Goal: Obtain resource: Download file/media

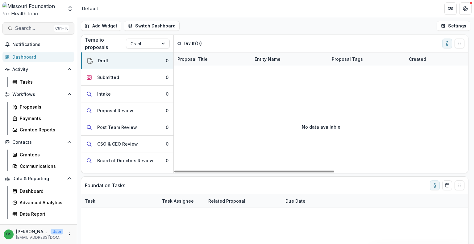
click at [19, 30] on span "Search..." at bounding box center [33, 28] width 36 height 6
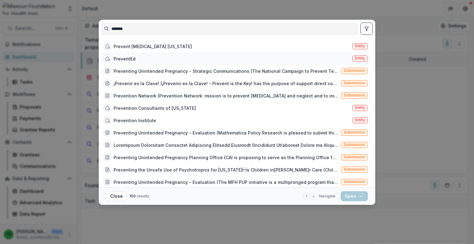
type input "*******"
click at [121, 57] on div "PreventEd" at bounding box center [124, 58] width 22 height 6
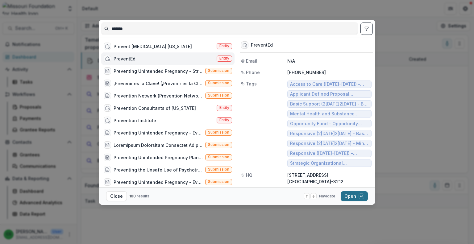
click at [359, 193] on button "Open with enter key" at bounding box center [353, 196] width 27 height 10
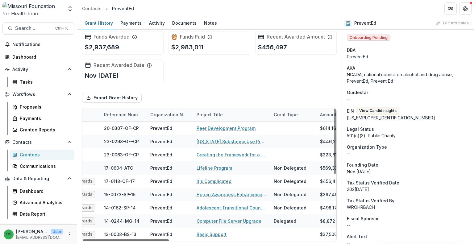
scroll to position [0, 79]
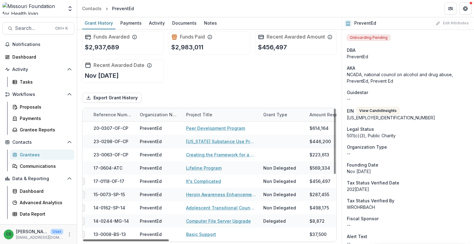
drag, startPoint x: 146, startPoint y: 239, endPoint x: 172, endPoint y: 240, distance: 26.5
click at [169, 240] on div at bounding box center [126, 240] width 86 height 2
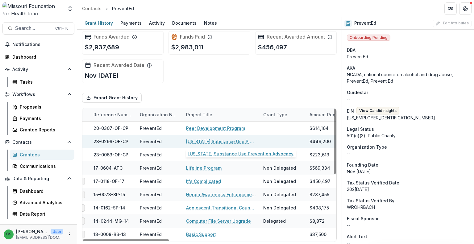
click at [218, 141] on link "[US_STATE] Substance Use Prevention Advocacy" at bounding box center [221, 141] width 70 height 6
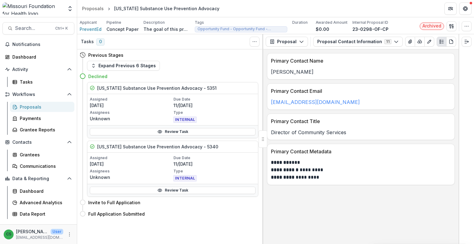
click at [174, 27] on p "The goal of this project is for PreventEd to support capacity for the Mo-PAL (P…" at bounding box center [166, 29] width 46 height 6
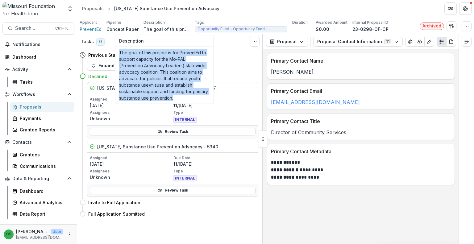
drag, startPoint x: 176, startPoint y: 99, endPoint x: 118, endPoint y: 52, distance: 74.2
click at [118, 52] on div "The goal of this project is for PreventEd to support capacity for the Mo-PAL (P…" at bounding box center [164, 75] width 98 height 57
copy p "The goal of this project is for PreventEd to support capacity for the Mo-PAL (P…"
click at [192, 64] on p "The goal of this project is for PreventEd to support capacity for the Mo-PAL (P…" at bounding box center [164, 75] width 91 height 52
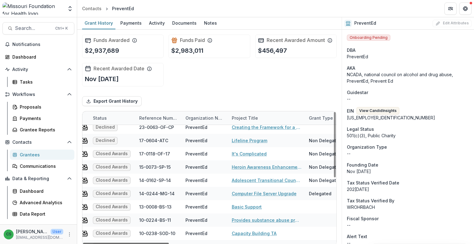
scroll to position [31, 18]
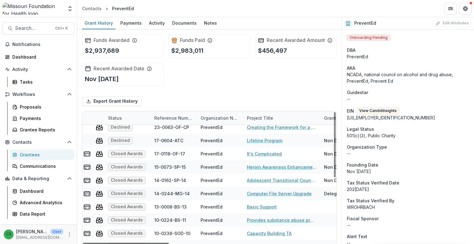
drag, startPoint x: 161, startPoint y: 244, endPoint x: 167, endPoint y: 241, distance: 6.5
click at [167, 243] on div at bounding box center [126, 244] width 86 height 2
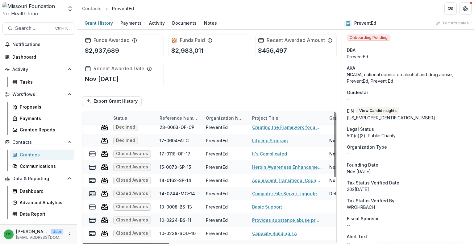
scroll to position [31, 27]
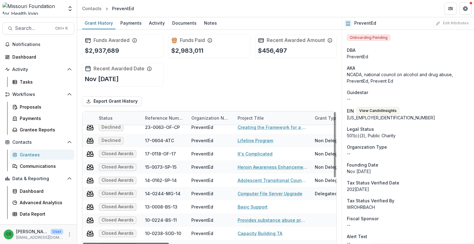
drag, startPoint x: 172, startPoint y: 242, endPoint x: 175, endPoint y: 220, distance: 23.0
click at [169, 243] on div at bounding box center [126, 244] width 86 height 2
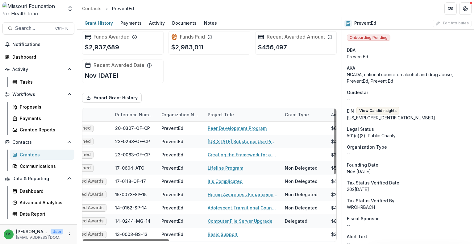
scroll to position [0, 5]
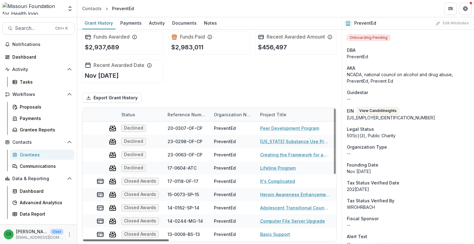
drag, startPoint x: 176, startPoint y: 239, endPoint x: 169, endPoint y: 233, distance: 9.9
click at [169, 239] on div at bounding box center [126, 240] width 86 height 2
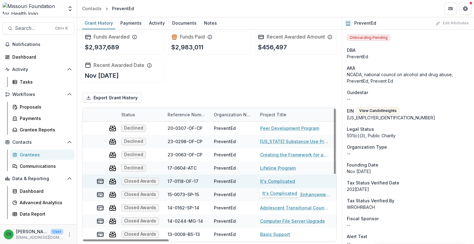
click at [264, 181] on link "It's Complicated" at bounding box center [277, 181] width 35 height 6
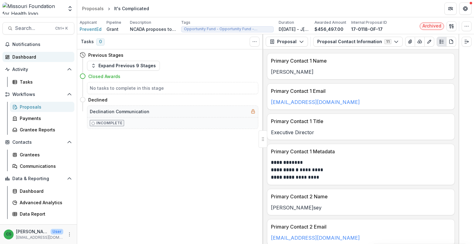
click at [39, 56] on div "Dashboard" at bounding box center [40, 57] width 57 height 6
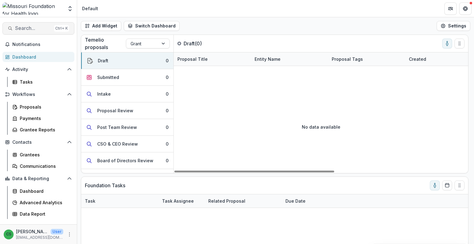
click at [35, 28] on span "Search..." at bounding box center [33, 28] width 36 height 6
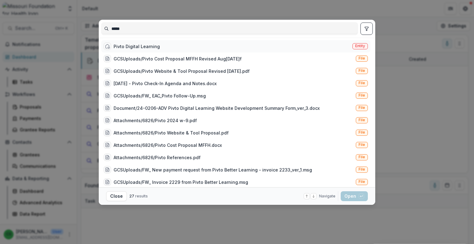
type input "*****"
click at [144, 45] on div "Pivto Digital Learning" at bounding box center [136, 46] width 46 height 6
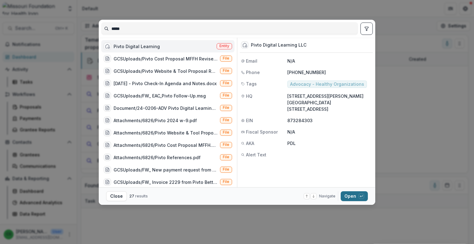
click at [359, 194] on div "button" at bounding box center [361, 196] width 6 height 6
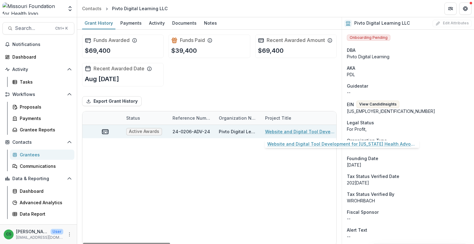
click at [282, 132] on link "Website and Digital Tool Development for [US_STATE] Health Advocates" at bounding box center [300, 131] width 70 height 6
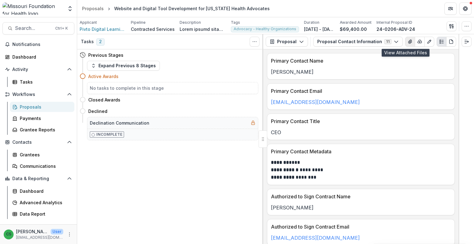
click at [407, 40] on icon "View Attached Files" at bounding box center [409, 41] width 5 height 5
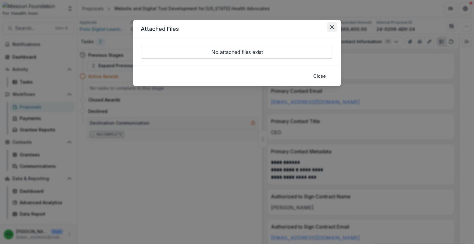
click at [332, 28] on icon "Close" at bounding box center [332, 27] width 4 height 4
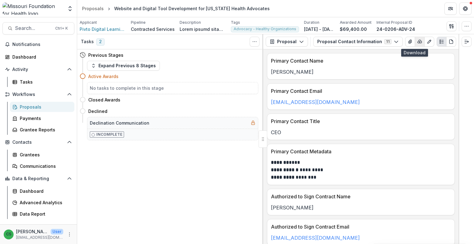
click at [417, 42] on icon "button" at bounding box center [419, 41] width 5 height 5
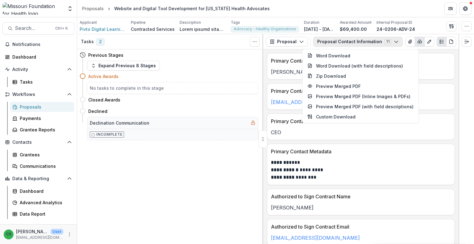
click at [370, 43] on button "Proposal Contact Information 11" at bounding box center [357, 42] width 89 height 10
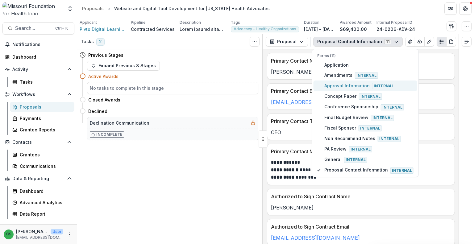
click at [349, 81] on button "Approval Information Internal" at bounding box center [365, 85] width 104 height 10
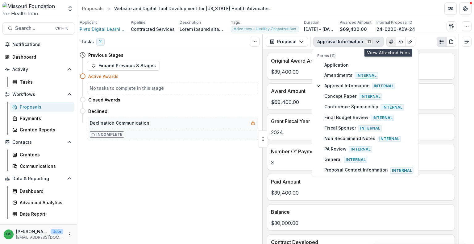
click at [388, 43] on icon "View Attached Files" at bounding box center [390, 41] width 5 height 5
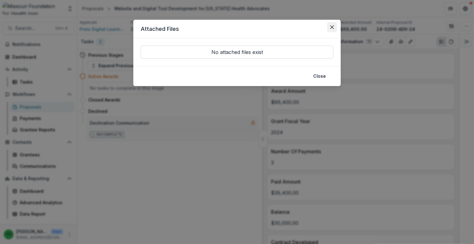
click at [331, 22] on button "Close" at bounding box center [332, 27] width 10 height 10
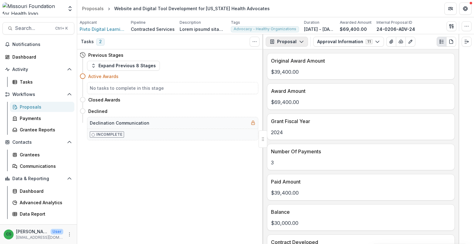
click at [299, 41] on icon "button" at bounding box center [301, 41] width 5 height 5
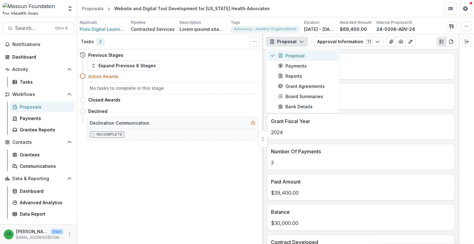
click at [297, 55] on div "Proposal" at bounding box center [306, 55] width 56 height 6
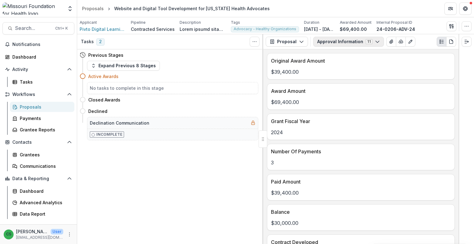
click at [342, 44] on button "Approval Information 11" at bounding box center [348, 42] width 71 height 10
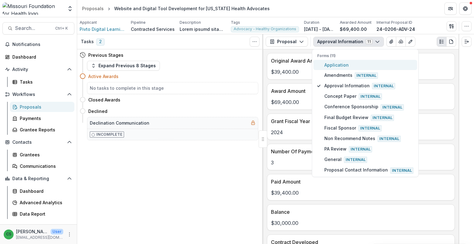
click at [345, 65] on span "Application" at bounding box center [368, 65] width 89 height 6
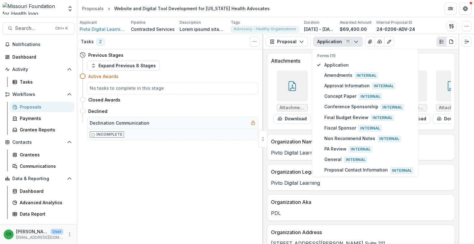
click at [239, 168] on div "Tasks 2 Show Cancelled Tasks Previous Stages Expand Previous 8 Stages Active Aw…" at bounding box center [170, 139] width 186 height 210
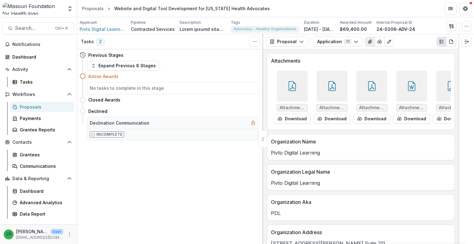
click at [367, 40] on icon "View Attached Files" at bounding box center [369, 41] width 5 height 5
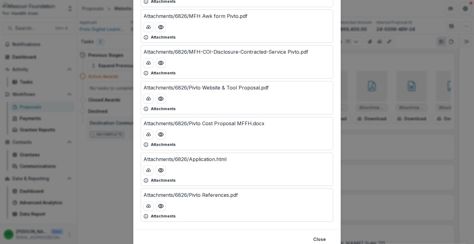
scroll to position [92, 0]
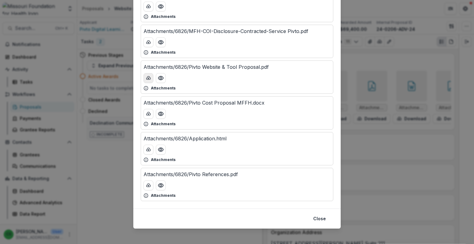
click at [144, 78] on button "download-button" at bounding box center [148, 78] width 10 height 10
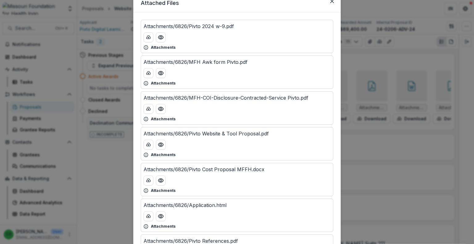
scroll to position [3, 0]
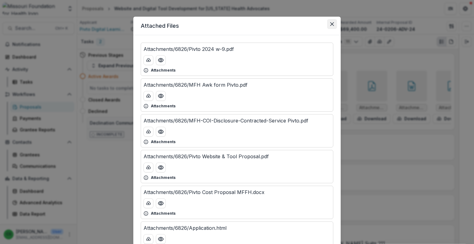
click at [329, 19] on button "Close" at bounding box center [332, 24] width 10 height 10
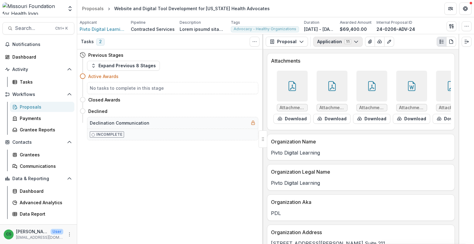
click at [349, 39] on button "Application 11" at bounding box center [337, 42] width 49 height 10
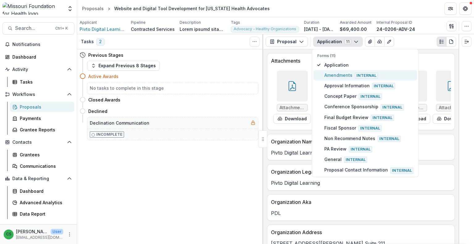
click at [353, 79] on button "Amendments Internal" at bounding box center [365, 75] width 104 height 10
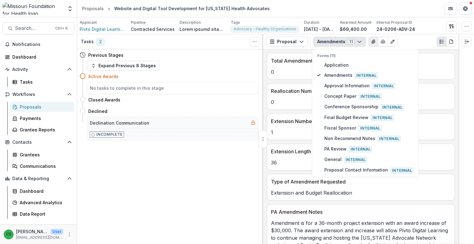
click at [373, 39] on button "View Attached Files" at bounding box center [373, 42] width 10 height 10
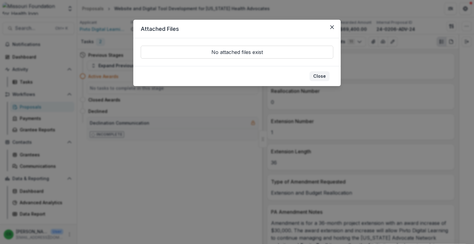
click at [320, 74] on button "Close" at bounding box center [319, 76] width 20 height 10
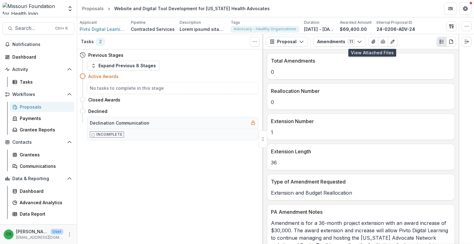
scroll to position [57, 0]
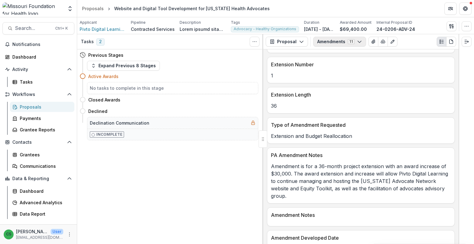
click at [346, 45] on button "Amendments 11" at bounding box center [339, 42] width 53 height 10
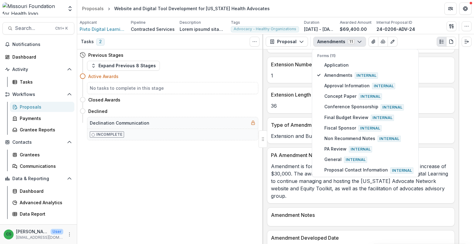
click at [397, 177] on p "Amendment is for a 36-month project extension with an award increase of $30,000…" at bounding box center [361, 180] width 180 height 37
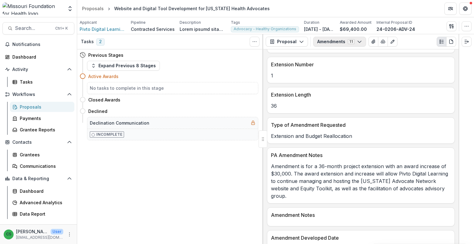
click at [345, 43] on button "Amendments 11" at bounding box center [339, 42] width 53 height 10
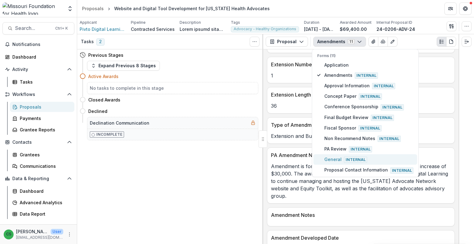
click at [353, 157] on span "Internal" at bounding box center [355, 160] width 23 height 6
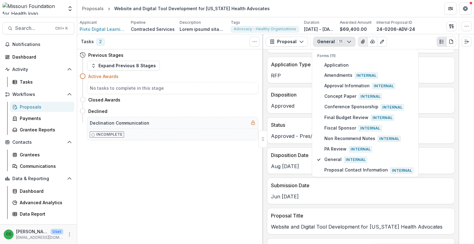
click at [358, 40] on button "View Attached Files" at bounding box center [363, 42] width 10 height 10
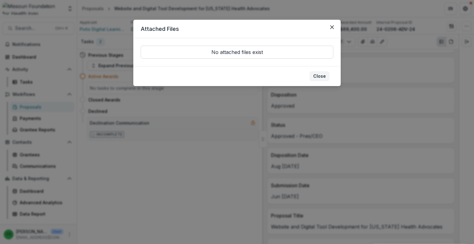
click at [324, 74] on button "Close" at bounding box center [319, 76] width 20 height 10
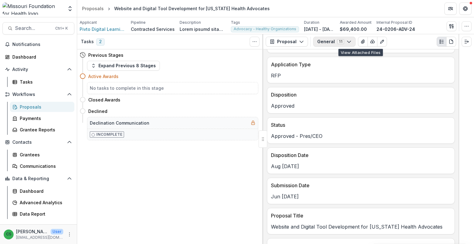
click at [347, 44] on icon "button" at bounding box center [348, 41] width 5 height 5
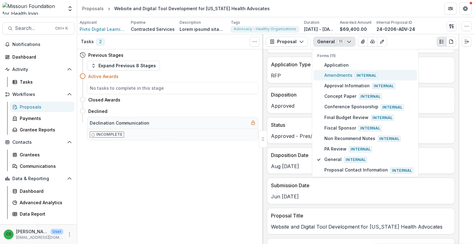
click at [341, 72] on span "Amendments Internal" at bounding box center [368, 75] width 89 height 7
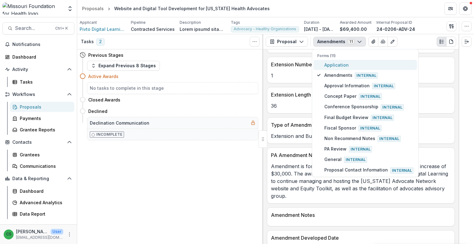
click at [340, 66] on span "Application" at bounding box center [368, 65] width 89 height 6
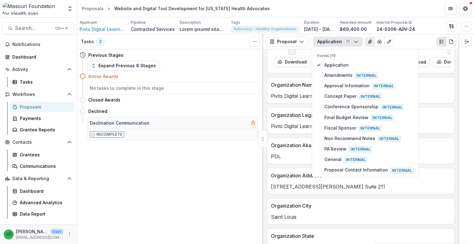
click at [367, 44] on icon "View Attached Files" at bounding box center [369, 41] width 5 height 5
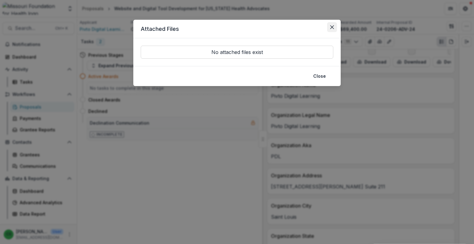
click at [329, 27] on button "Close" at bounding box center [332, 27] width 10 height 10
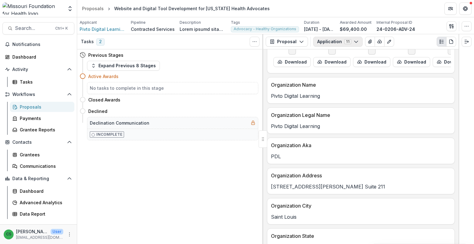
click at [329, 39] on button "Application 11" at bounding box center [337, 42] width 49 height 10
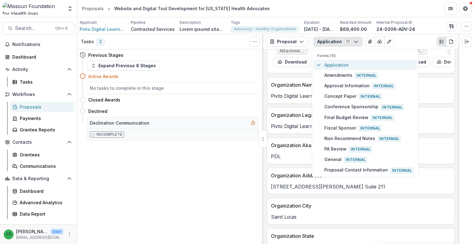
click at [334, 64] on span "Application" at bounding box center [368, 65] width 89 height 6
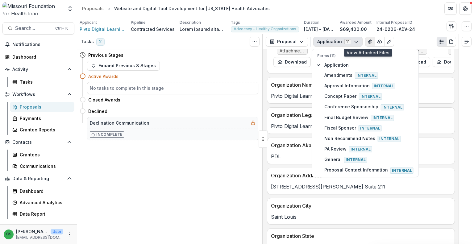
click at [367, 41] on icon "View Attached Files" at bounding box center [369, 41] width 5 height 5
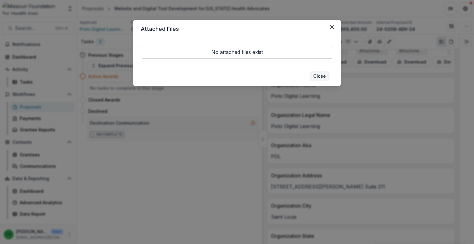
click at [323, 80] on button "Close" at bounding box center [319, 76] width 20 height 10
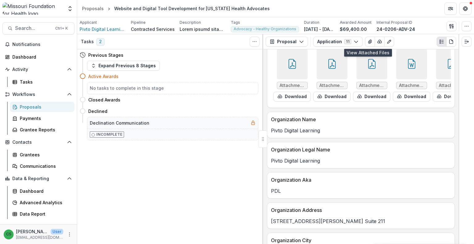
scroll to position [0, 0]
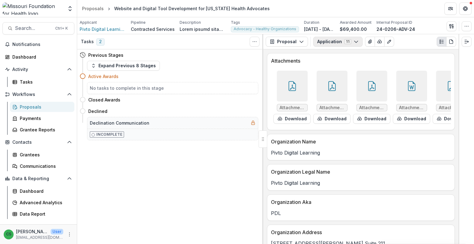
click at [322, 38] on button "Application 11" at bounding box center [337, 42] width 49 height 10
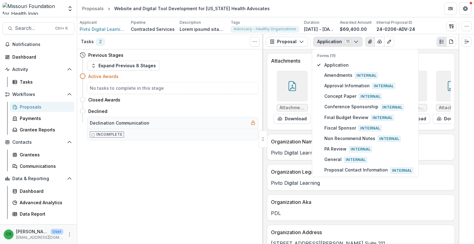
click at [367, 42] on icon "View Attached Files" at bounding box center [369, 41] width 5 height 5
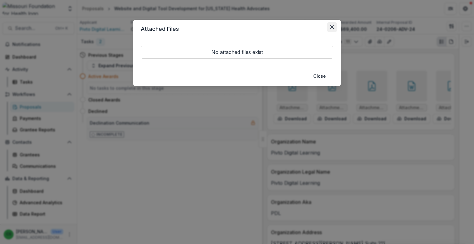
click at [331, 30] on button "Close" at bounding box center [332, 27] width 10 height 10
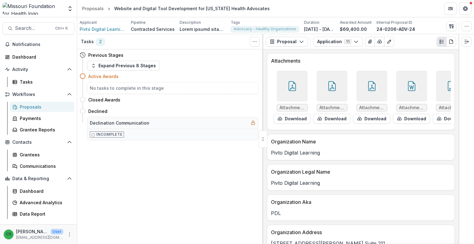
drag, startPoint x: 338, startPoint y: 107, endPoint x: 319, endPoint y: 137, distance: 35.1
click at [319, 137] on div "Attachments Attachments/6826/Pivto References.pdf Download Attachments/6826/Piv…" at bounding box center [360, 146] width 195 height 195
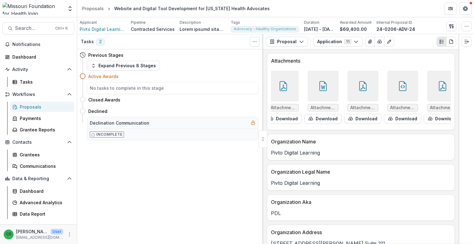
scroll to position [0, 95]
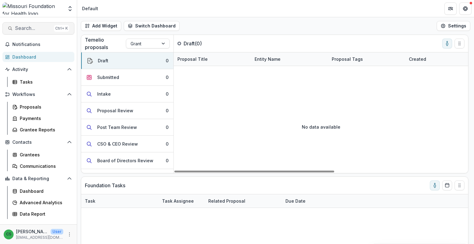
click at [28, 29] on span "Search..." at bounding box center [33, 28] width 36 height 6
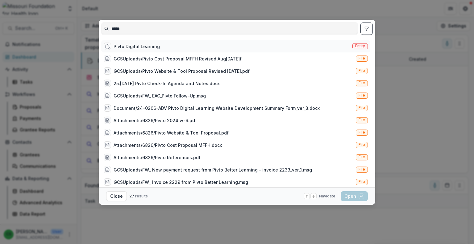
type input "*****"
click at [143, 45] on div "Pivto Digital Learning" at bounding box center [136, 46] width 46 height 6
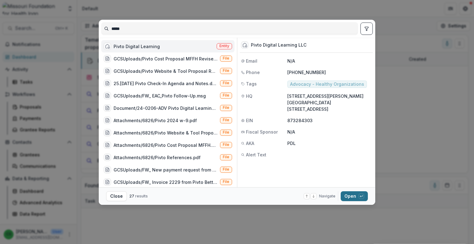
click at [362, 200] on button "Open with enter key" at bounding box center [353, 196] width 27 height 10
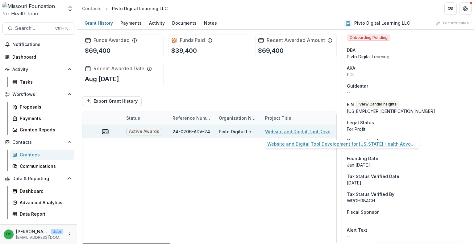
click at [285, 130] on link "Website and Digital Tool Development for [US_STATE] Health Advocates" at bounding box center [300, 131] width 70 height 6
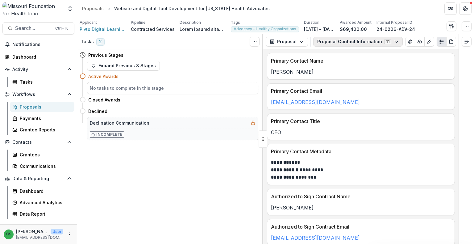
click at [337, 43] on button "Proposal Contact Information 11" at bounding box center [357, 42] width 89 height 10
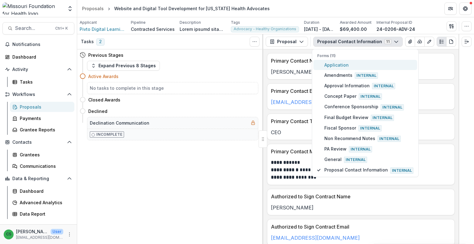
click at [338, 63] on span "Application" at bounding box center [368, 65] width 89 height 6
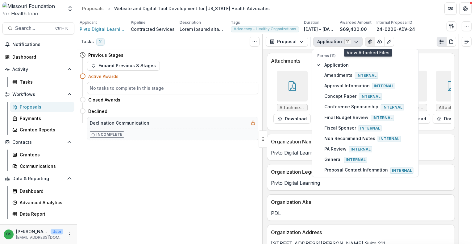
click at [367, 43] on icon "View Attached Files" at bounding box center [369, 41] width 5 height 5
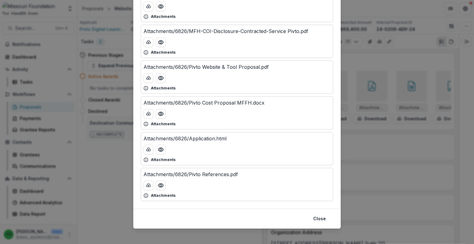
scroll to position [96, 0]
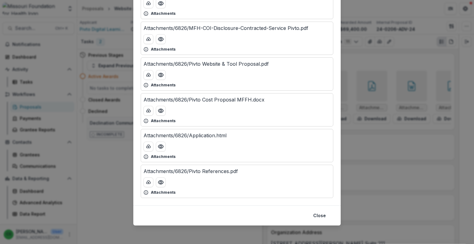
click at [218, 101] on p "Attachments/6826/Pivto Cost Proposal MFFH.docx" at bounding box center [203, 99] width 121 height 7
click at [150, 111] on icon "download-button" at bounding box center [148, 110] width 5 height 5
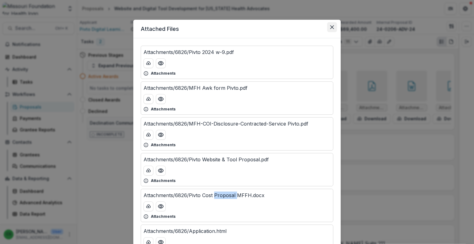
click at [331, 29] on button "Close" at bounding box center [332, 27] width 10 height 10
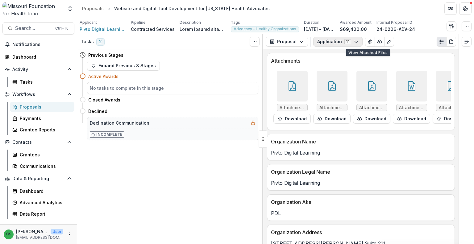
click at [353, 42] on icon "button" at bounding box center [355, 41] width 5 height 5
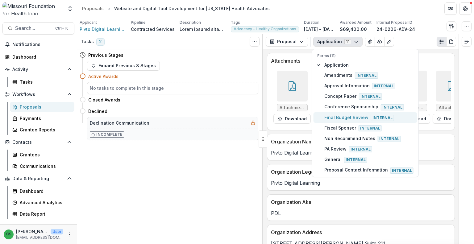
click at [344, 114] on span "Final Budget Review Internal" at bounding box center [368, 117] width 89 height 7
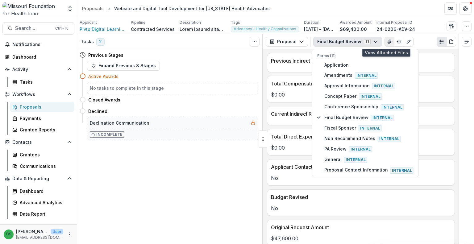
click at [384, 42] on button "View Attached Files" at bounding box center [389, 42] width 10 height 10
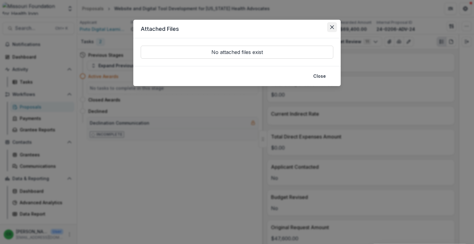
click at [334, 29] on button "Close" at bounding box center [332, 27] width 10 height 10
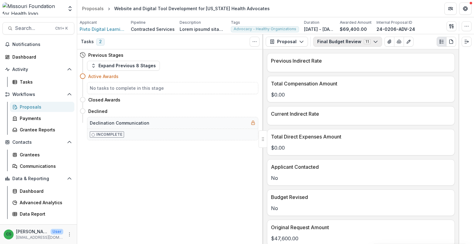
click at [363, 40] on button "Final Budget Review 11" at bounding box center [347, 42] width 69 height 10
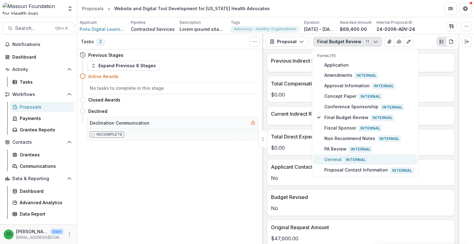
click at [353, 160] on button "General Internal" at bounding box center [365, 159] width 104 height 10
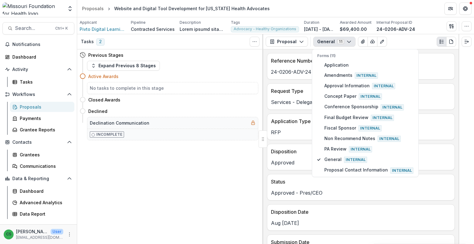
click at [342, 40] on button "General 11" at bounding box center [334, 42] width 42 height 10
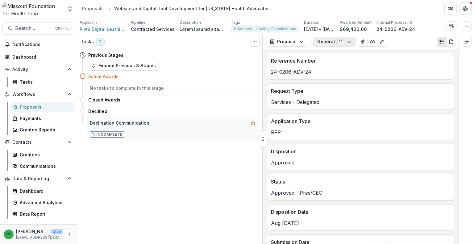
click at [346, 40] on icon "button" at bounding box center [348, 41] width 5 height 5
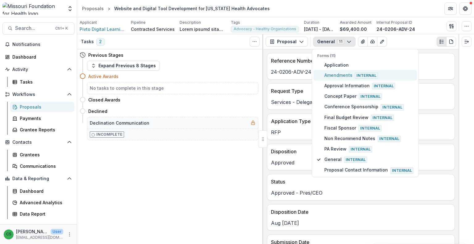
click at [347, 72] on span "Amendments Internal" at bounding box center [368, 75] width 89 height 7
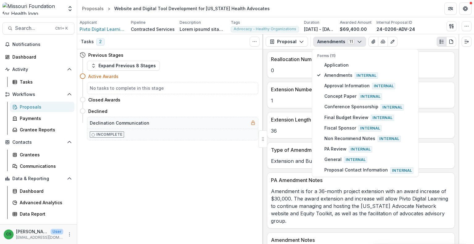
scroll to position [57, 0]
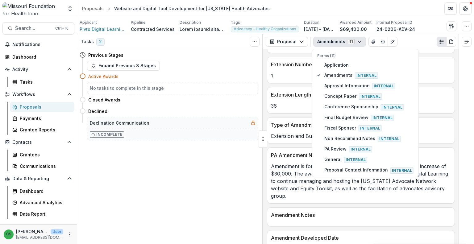
click at [312, 219] on div at bounding box center [360, 221] width 187 height 4
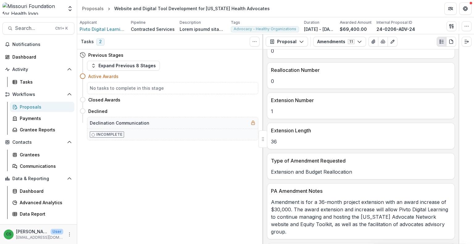
scroll to position [0, 0]
